Goal: Check status: Check status

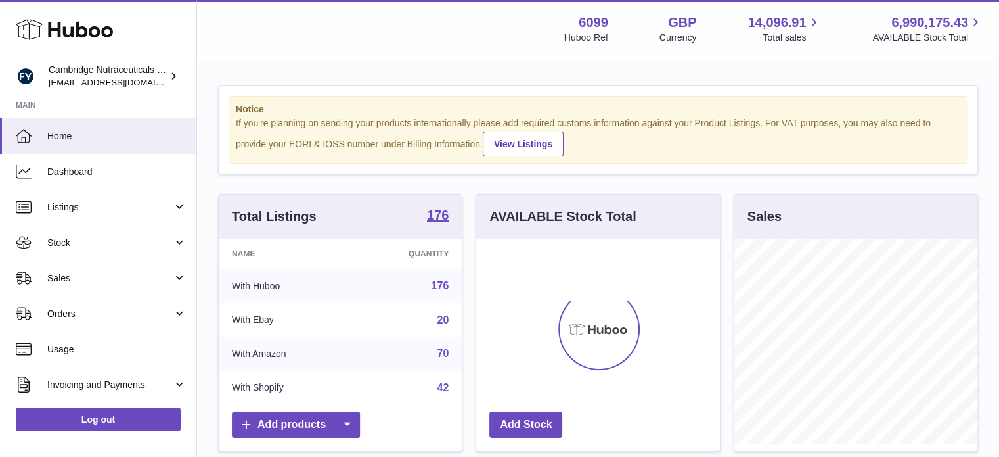
scroll to position [205, 244]
click at [120, 246] on span "Stock" at bounding box center [110, 243] width 126 height 12
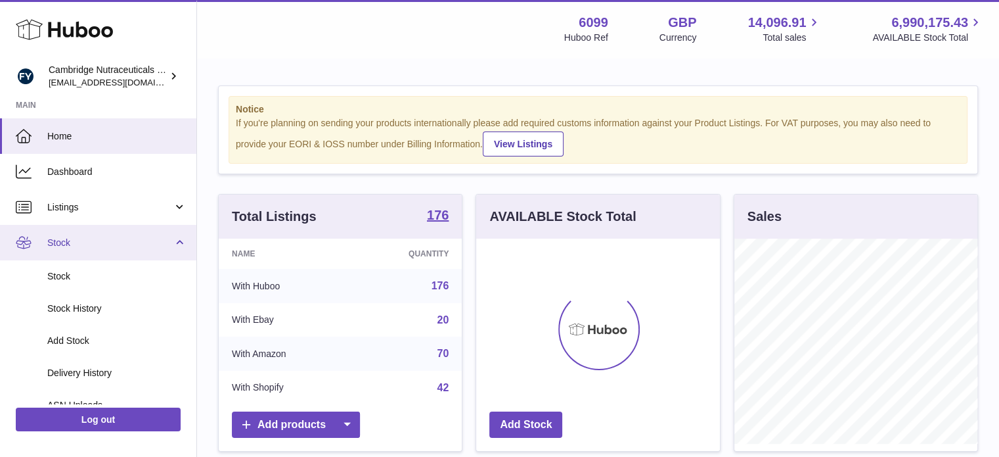
click at [120, 233] on link "Stock" at bounding box center [98, 242] width 196 height 35
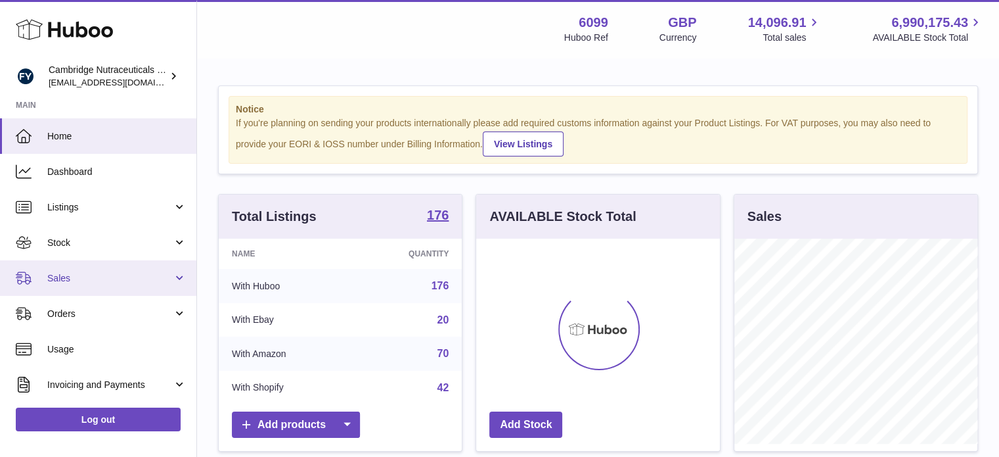
click at [99, 272] on span "Sales" at bounding box center [110, 278] width 126 height 12
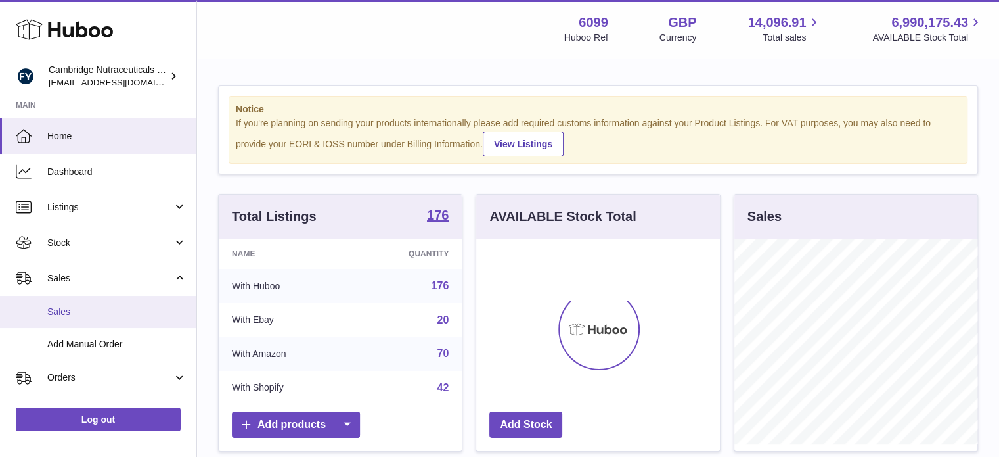
click at [89, 302] on link "Sales" at bounding box center [98, 312] width 196 height 32
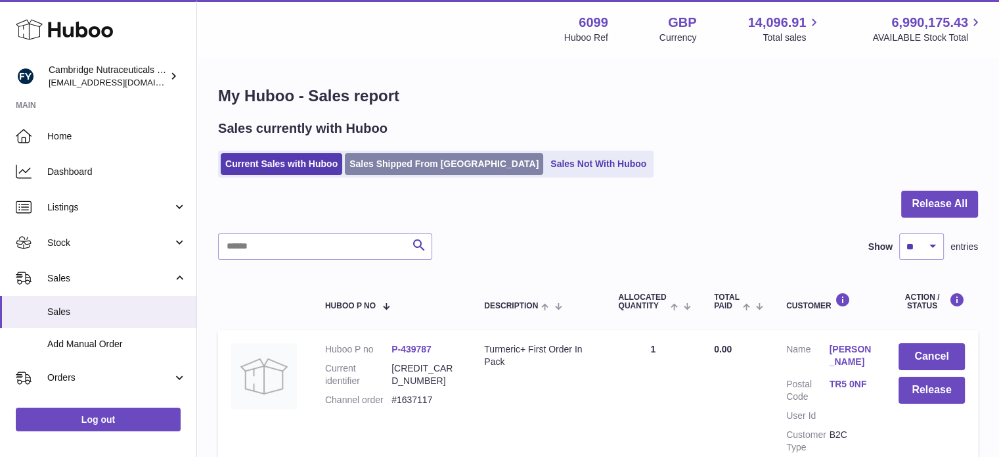
click at [410, 169] on link "Sales Shipped From Huboo" at bounding box center [444, 164] width 198 height 22
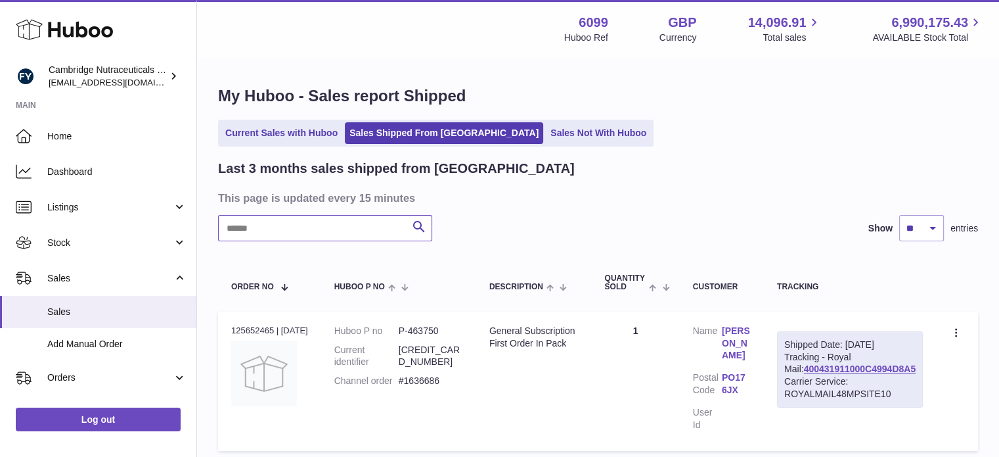
drag, startPoint x: 365, startPoint y: 226, endPoint x: 337, endPoint y: 225, distance: 28.3
click at [337, 225] on input "text" at bounding box center [325, 228] width 214 height 26
paste input "*******"
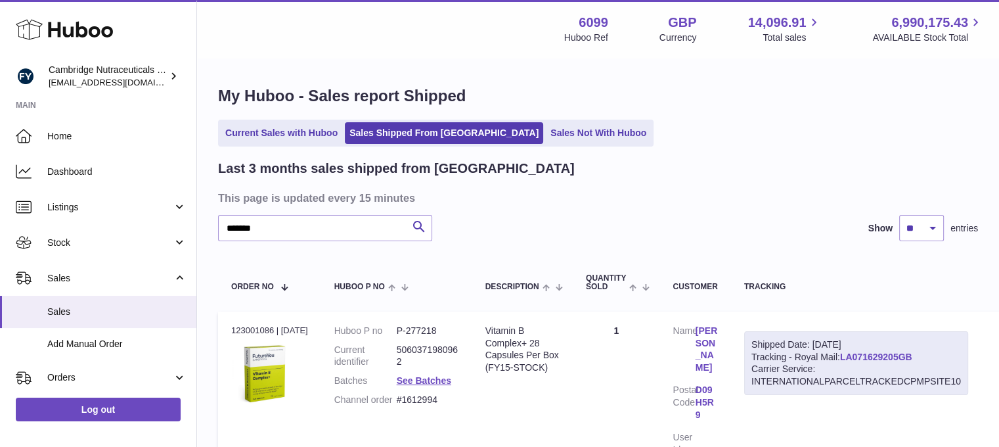
click at [894, 356] on link "LA071629205GB" at bounding box center [876, 357] width 72 height 11
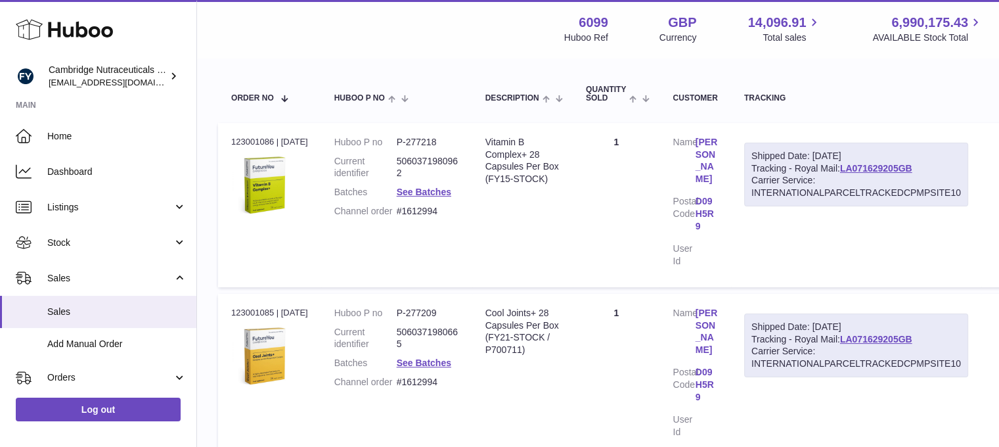
scroll to position [187, 0]
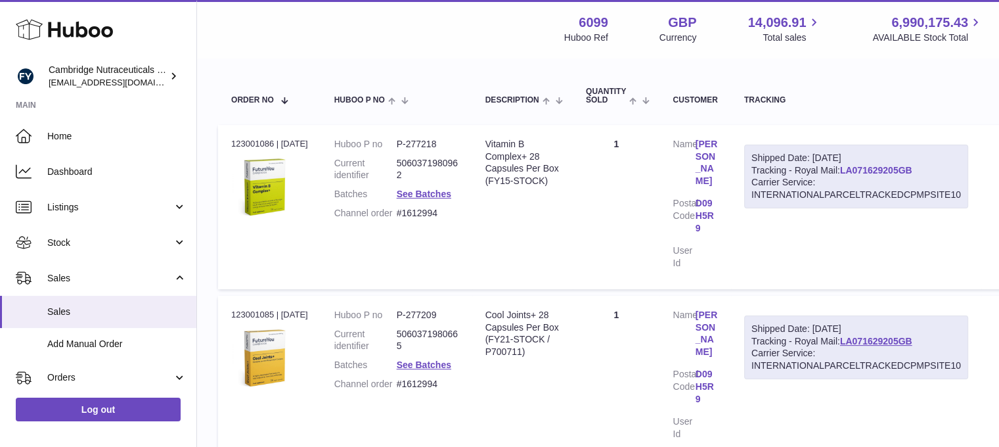
drag, startPoint x: 936, startPoint y: 169, endPoint x: 861, endPoint y: 170, distance: 74.3
click at [861, 170] on div "Shipped Date: [DATE] Tracking - Royal Mail: LA071629205GB Carrier Service: INTE…" at bounding box center [856, 177] width 224 height 64
copy link "LA071629205GB"
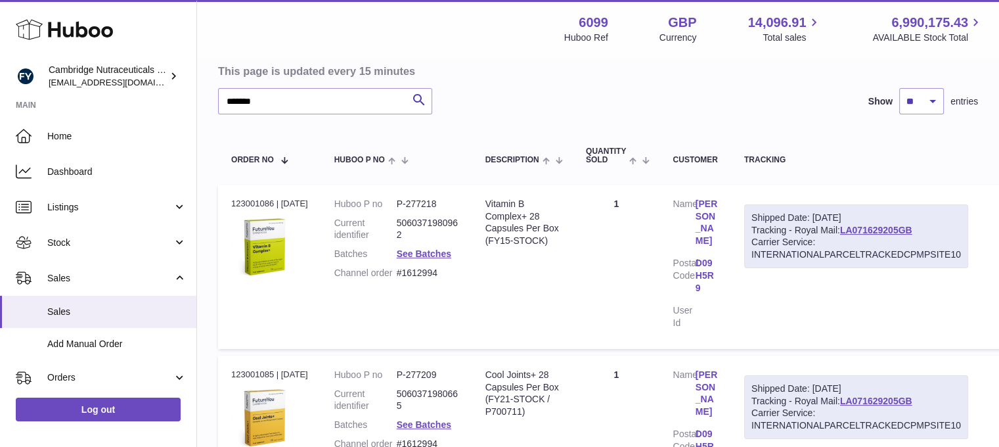
scroll to position [0, 0]
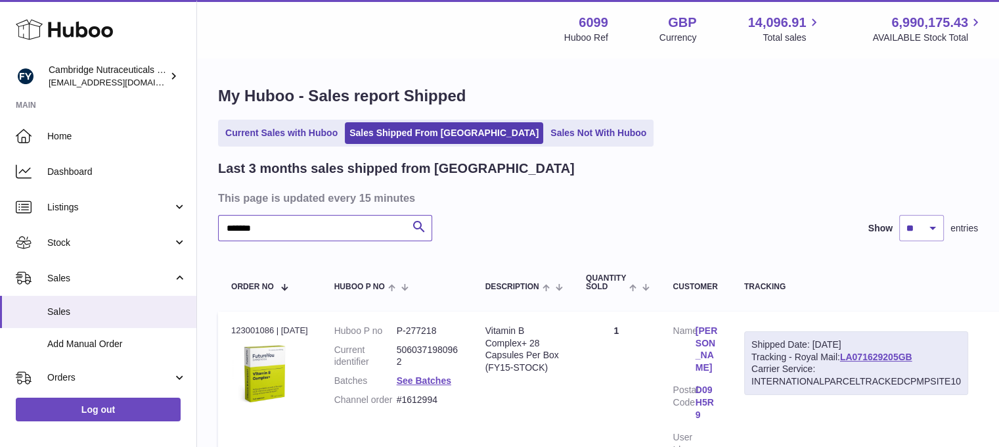
click at [340, 226] on input "*******" at bounding box center [325, 228] width 214 height 26
drag, startPoint x: 340, startPoint y: 226, endPoint x: 568, endPoint y: 126, distance: 249.2
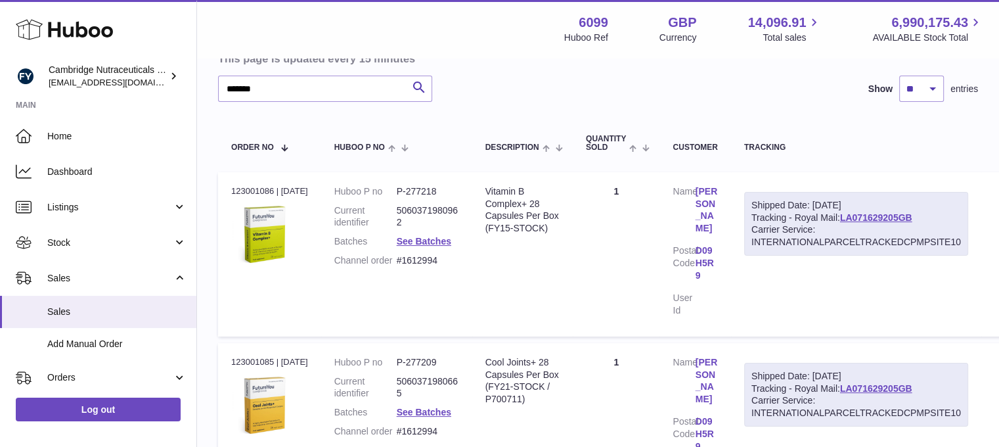
click at [718, 244] on link "D09 H5R9" at bounding box center [707, 262] width 22 height 37
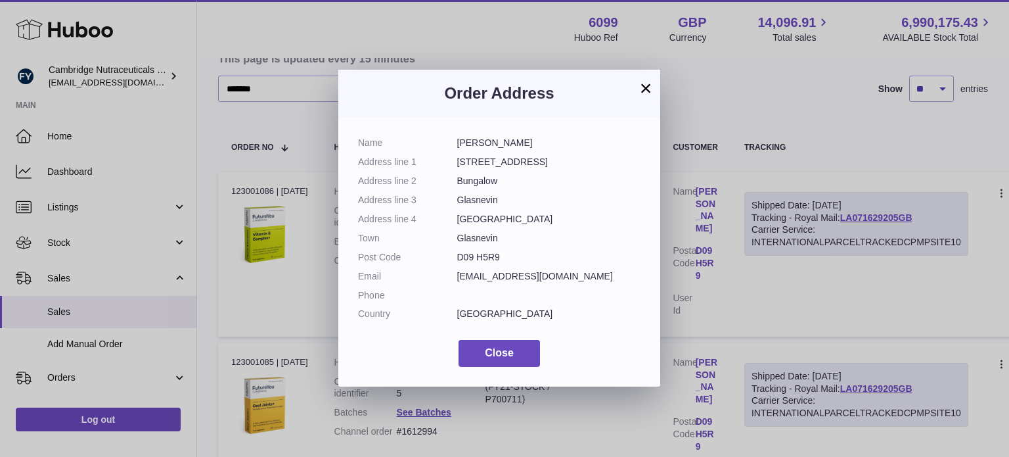
click at [470, 313] on dd "[GEOGRAPHIC_DATA]" at bounding box center [549, 314] width 184 height 12
copy dd "[GEOGRAPHIC_DATA]"
click at [642, 83] on button "×" at bounding box center [646, 88] width 16 height 16
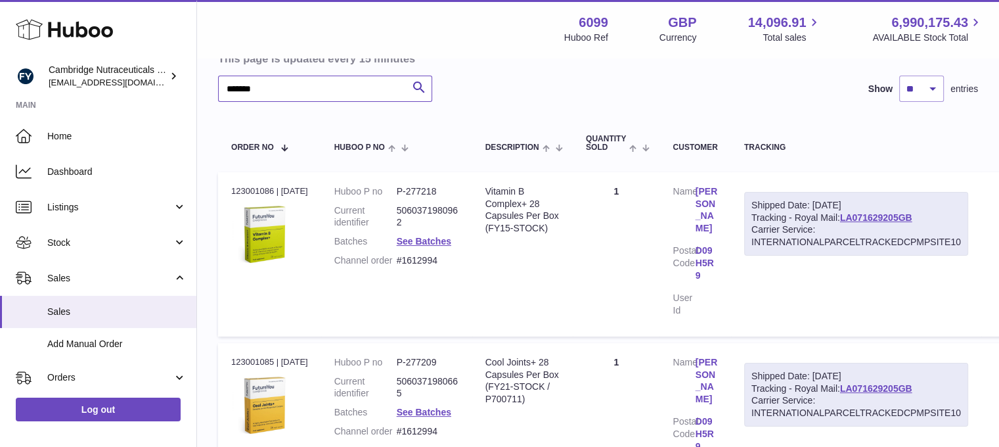
click at [383, 89] on input "*******" at bounding box center [325, 89] width 214 height 26
paste input "text"
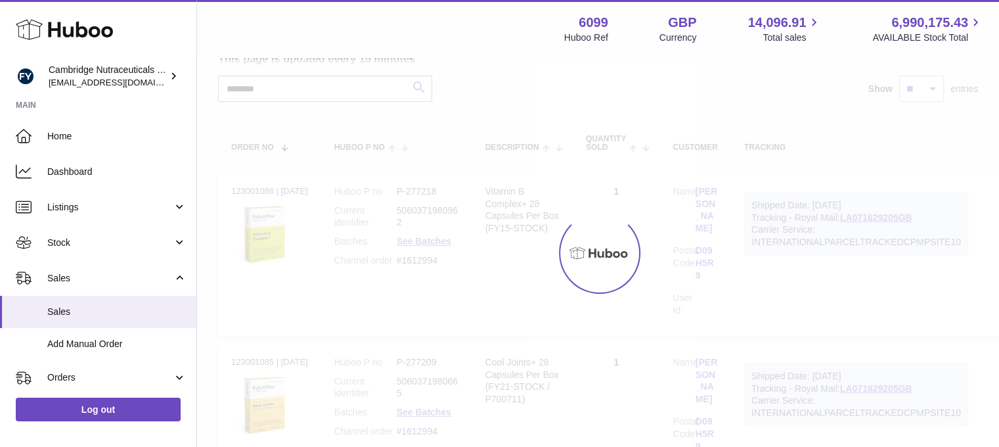
scroll to position [92, 0]
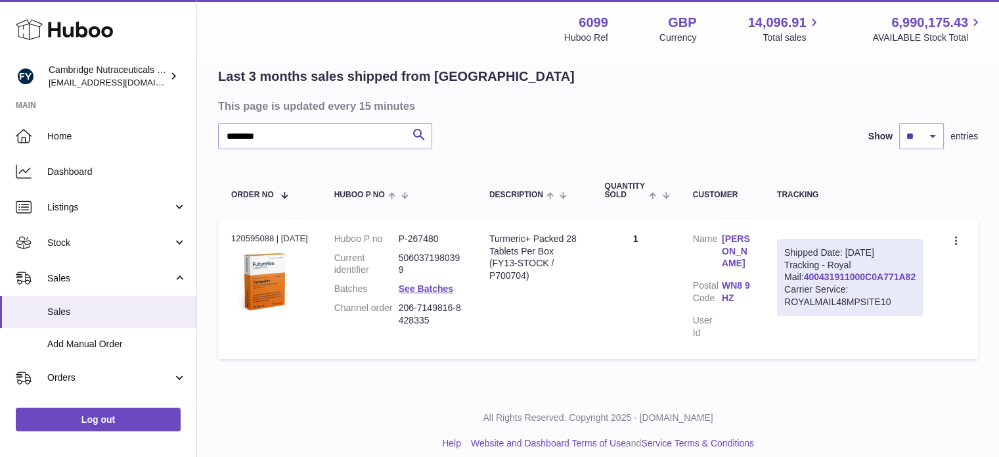
click at [883, 282] on link "400431911000C0A771A82" at bounding box center [860, 276] width 112 height 11
click at [246, 240] on div "Order no 120595088 | [DATE]" at bounding box center [269, 239] width 77 height 12
copy div "120595088"
click at [309, 144] on input "*******" at bounding box center [325, 136] width 214 height 26
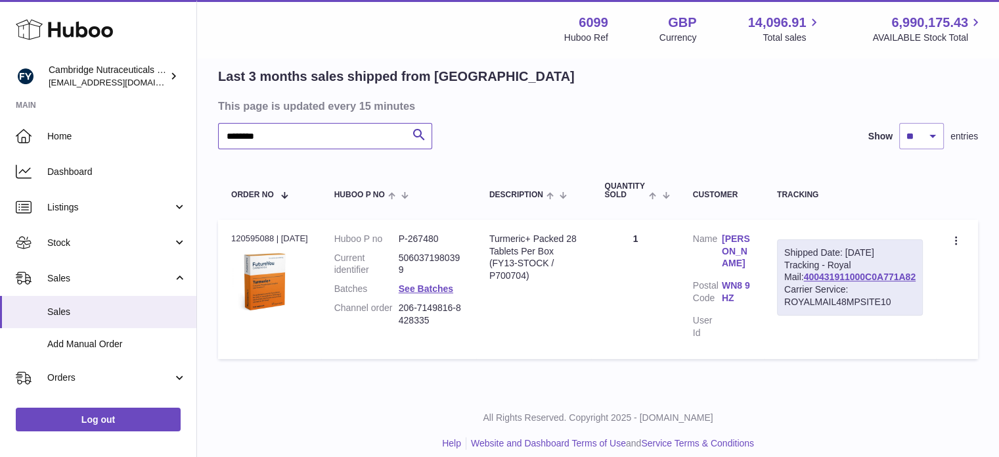
click at [309, 144] on input "*******" at bounding box center [325, 136] width 214 height 26
paste input "text"
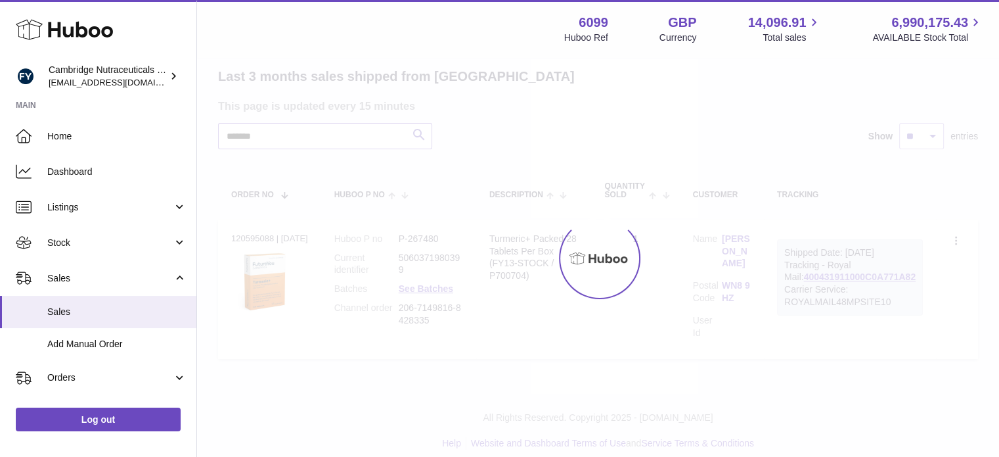
type input "*******"
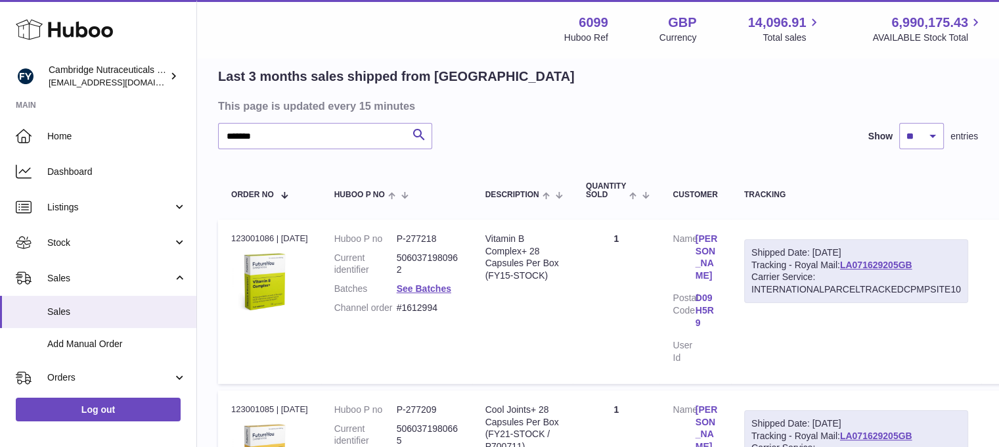
click at [248, 235] on div "Order no 123001086 | [DATE]" at bounding box center [269, 239] width 77 height 12
copy div "123001086"
click at [248, 403] on div "Order no 123001085 | [DATE]" at bounding box center [269, 409] width 77 height 12
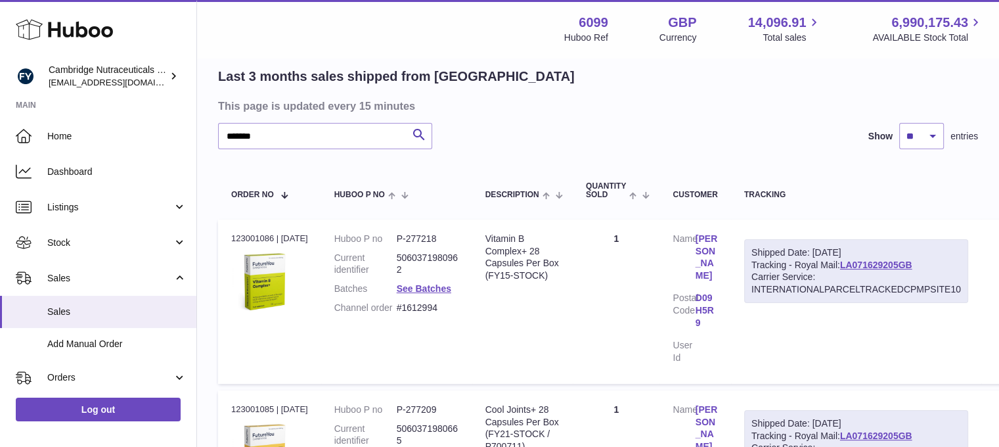
copy div "123001085"
click at [715, 241] on link "[PERSON_NAME]" at bounding box center [707, 258] width 22 height 50
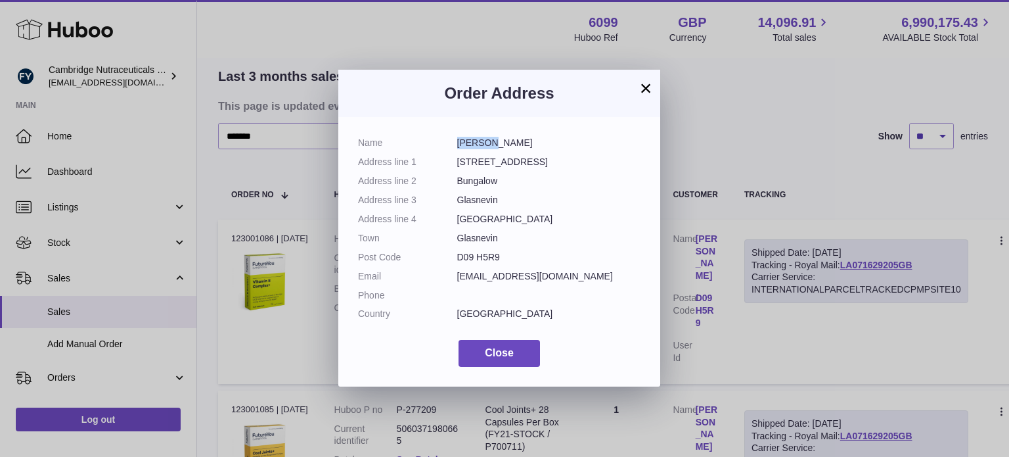
drag, startPoint x: 457, startPoint y: 142, endPoint x: 496, endPoint y: 144, distance: 38.8
click at [496, 144] on dd "[PERSON_NAME]" at bounding box center [549, 143] width 184 height 12
copy dd "[PERSON_NAME]"
click at [643, 91] on button "×" at bounding box center [646, 88] width 16 height 16
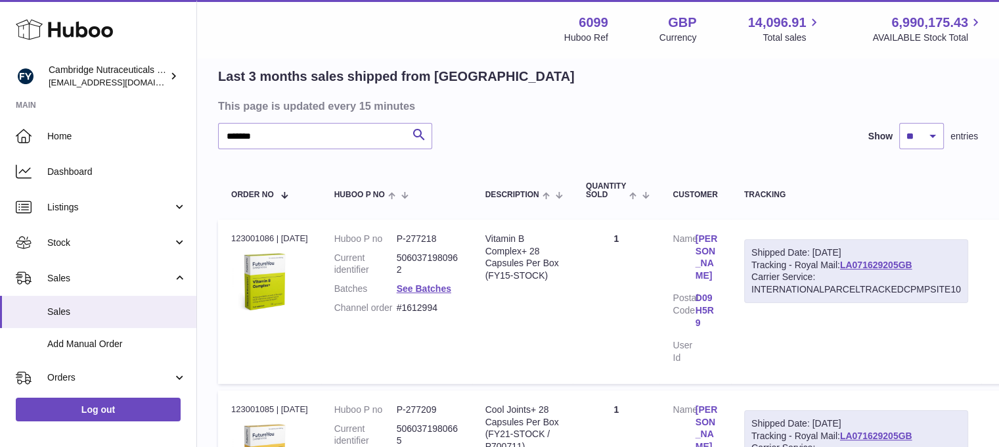
click at [238, 234] on div "Order no 123001086 | [DATE]" at bounding box center [269, 239] width 77 height 12
copy div "123001086"
